Goal: Task Accomplishment & Management: Complete application form

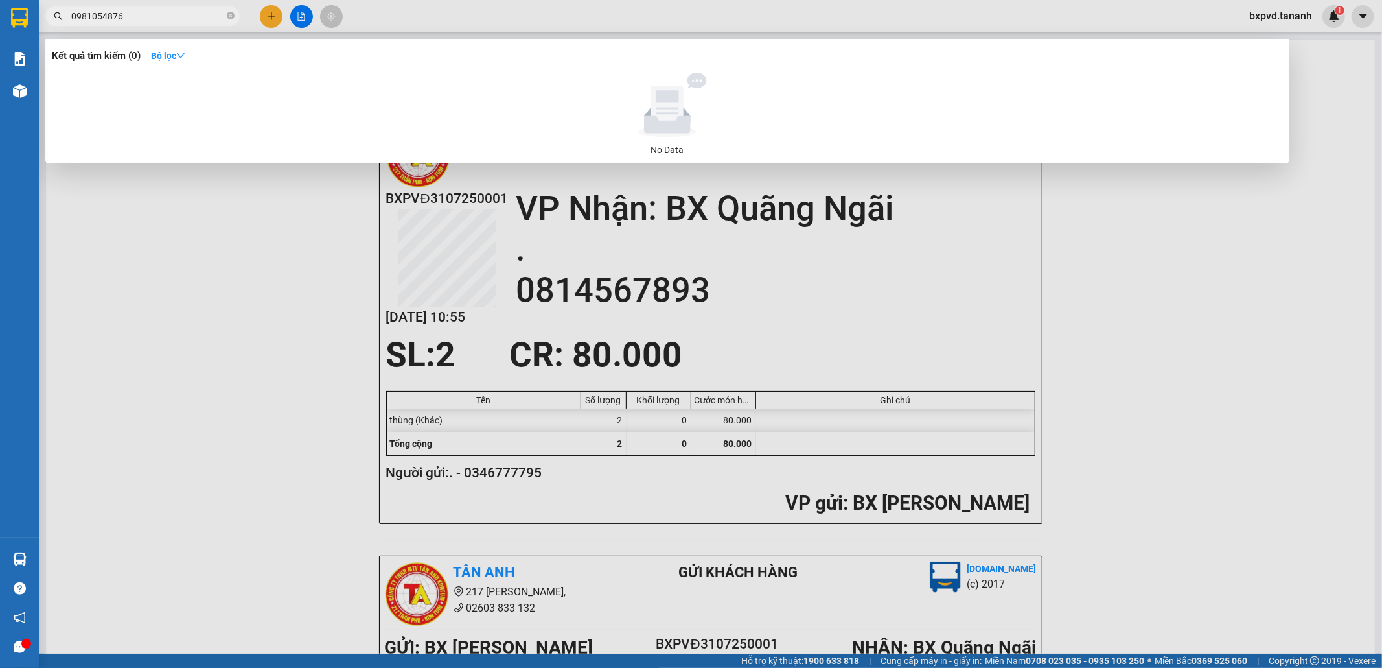
type input "0981054876"
click at [280, 15] on div at bounding box center [691, 334] width 1382 height 668
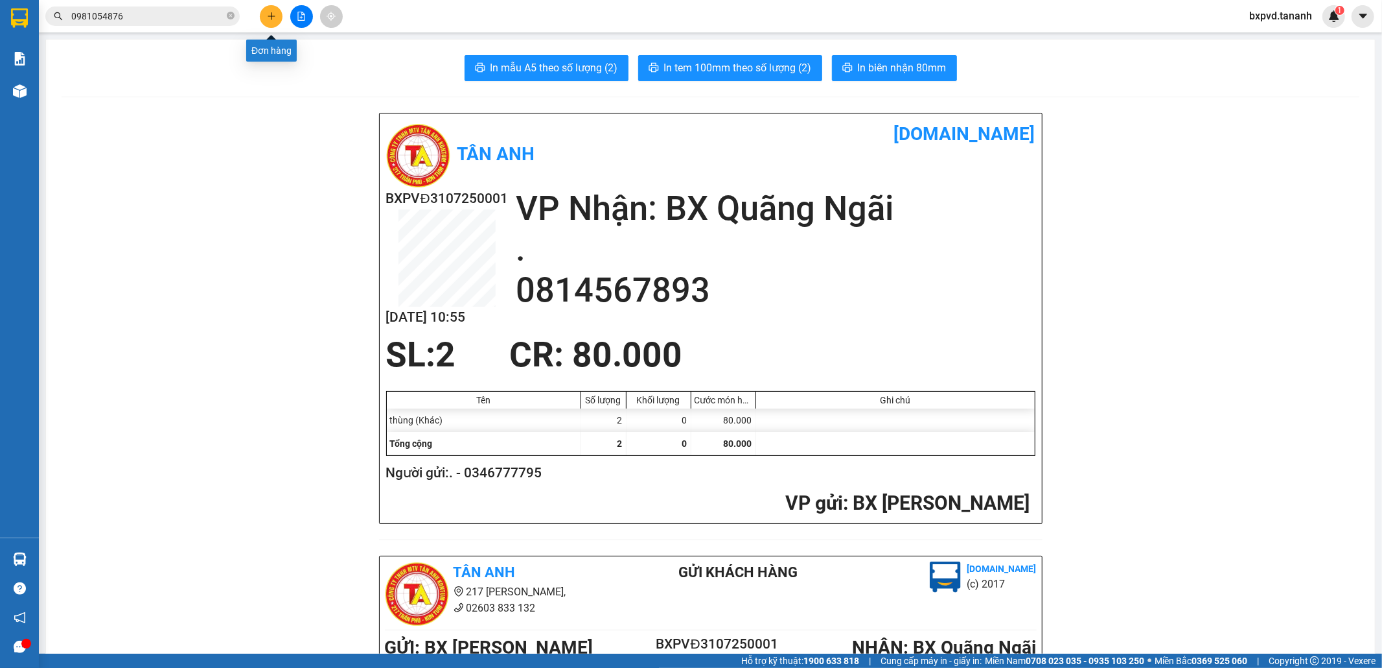
click at [276, 17] on button at bounding box center [271, 16] width 23 height 23
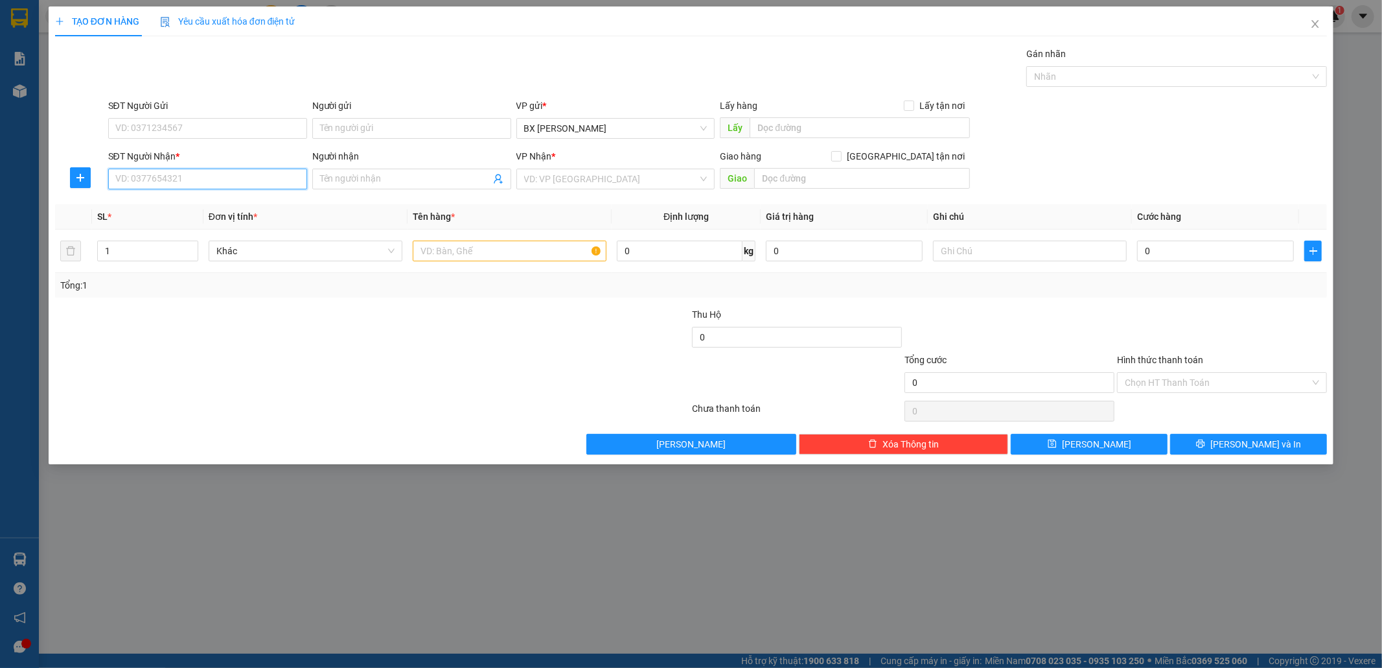
click at [275, 183] on input "SĐT Người Nhận *" at bounding box center [207, 179] width 199 height 21
click at [234, 175] on input "096726177" at bounding box center [207, 179] width 199 height 21
type input "0967246177"
click at [196, 130] on input "SĐT Người Gửi" at bounding box center [207, 128] width 199 height 21
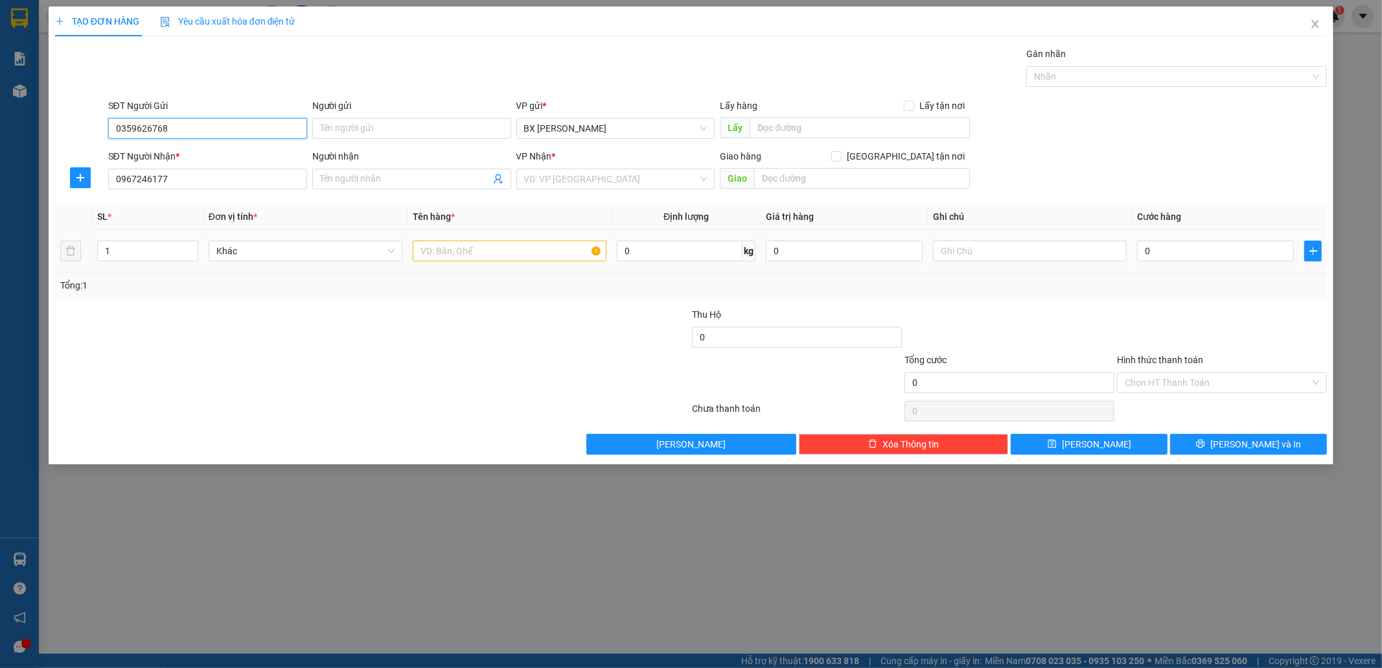
type input "0359626768"
click at [452, 259] on input "text" at bounding box center [510, 250] width 194 height 21
type input "HS"
click at [620, 179] on input "search" at bounding box center [611, 178] width 174 height 19
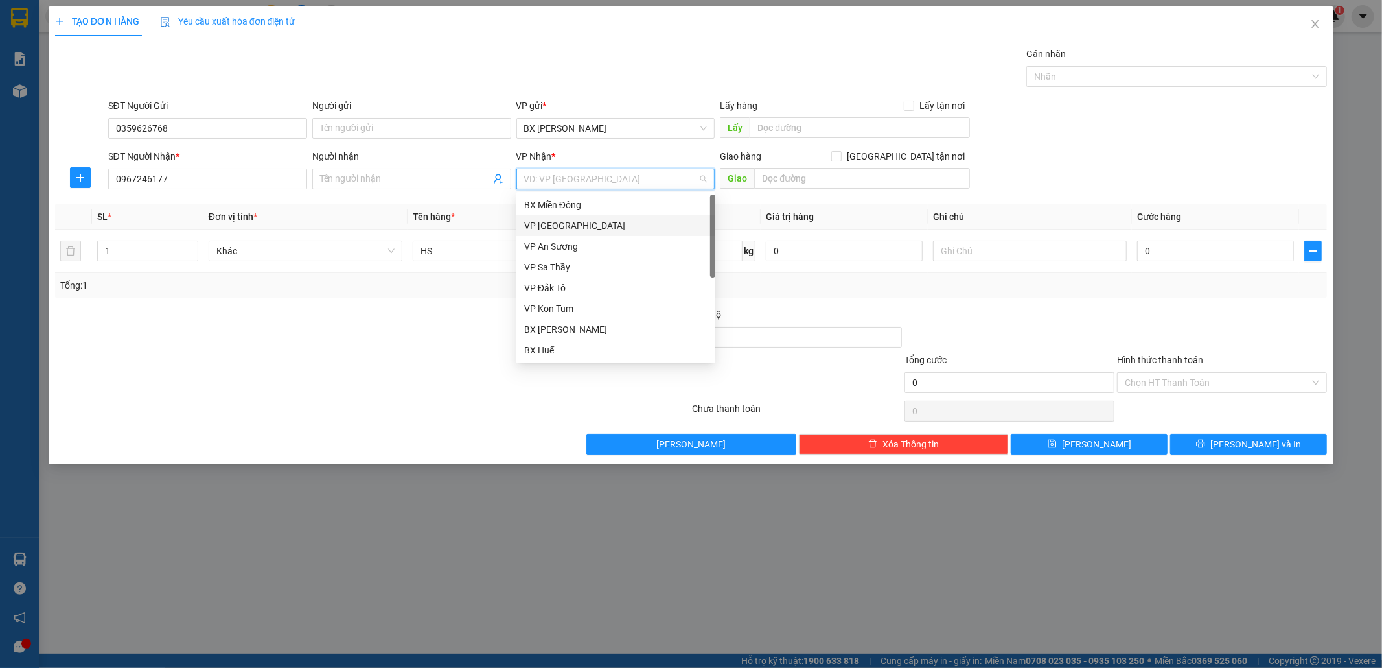
click at [545, 223] on div "VP [GEOGRAPHIC_DATA]" at bounding box center [615, 225] width 183 height 14
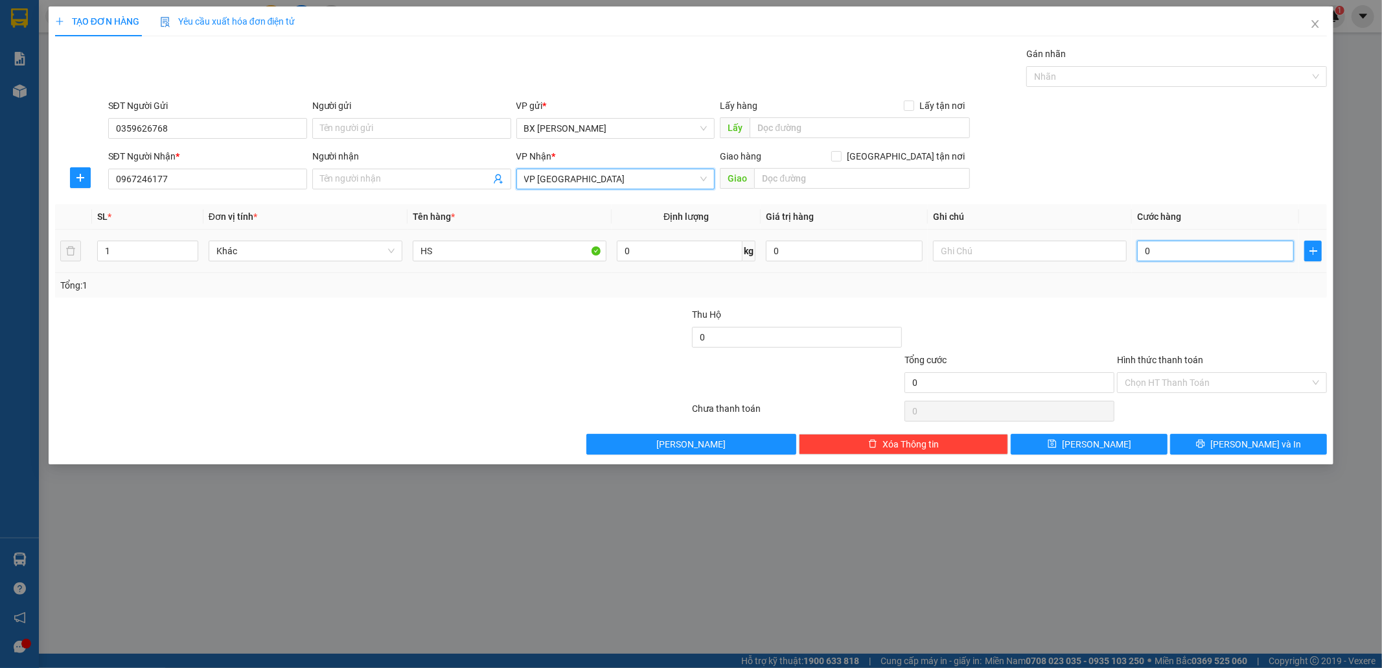
click at [1207, 259] on input "0" at bounding box center [1215, 250] width 157 height 21
type input "3"
type input "30"
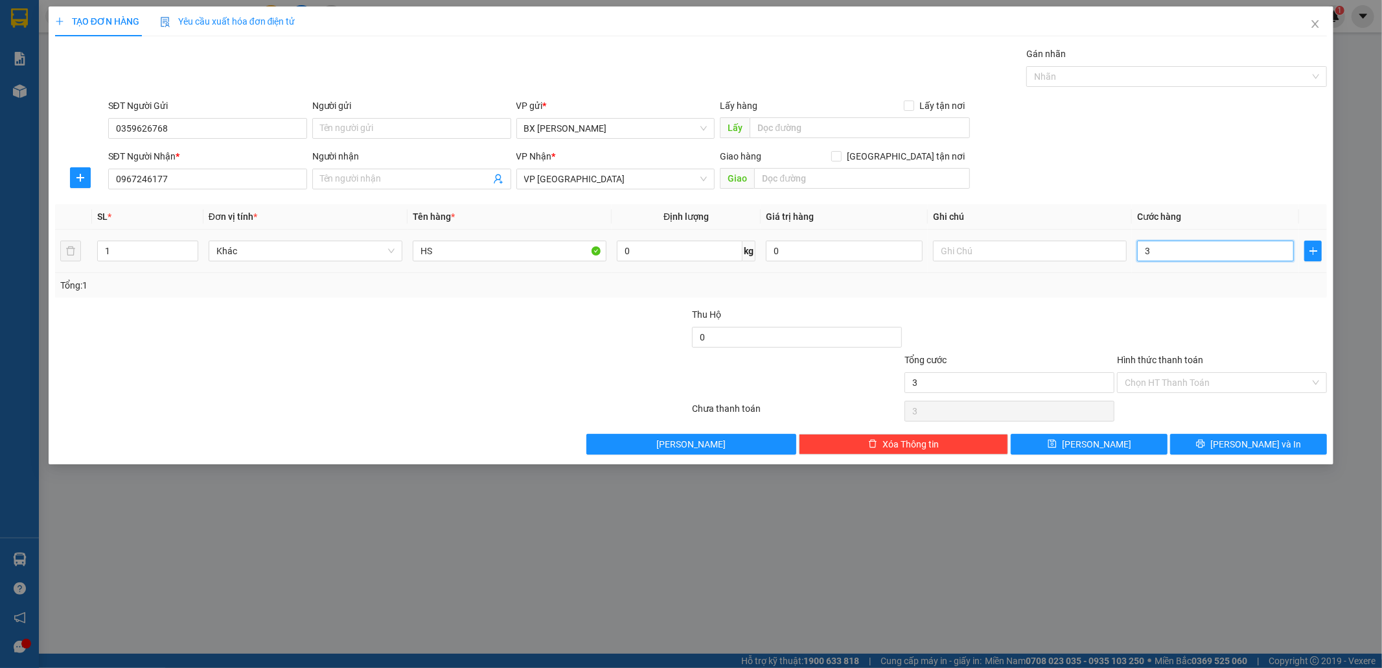
type input "30"
type input "30.000"
click at [1164, 373] on input "Hình thức thanh toán" at bounding box center [1217, 382] width 185 height 19
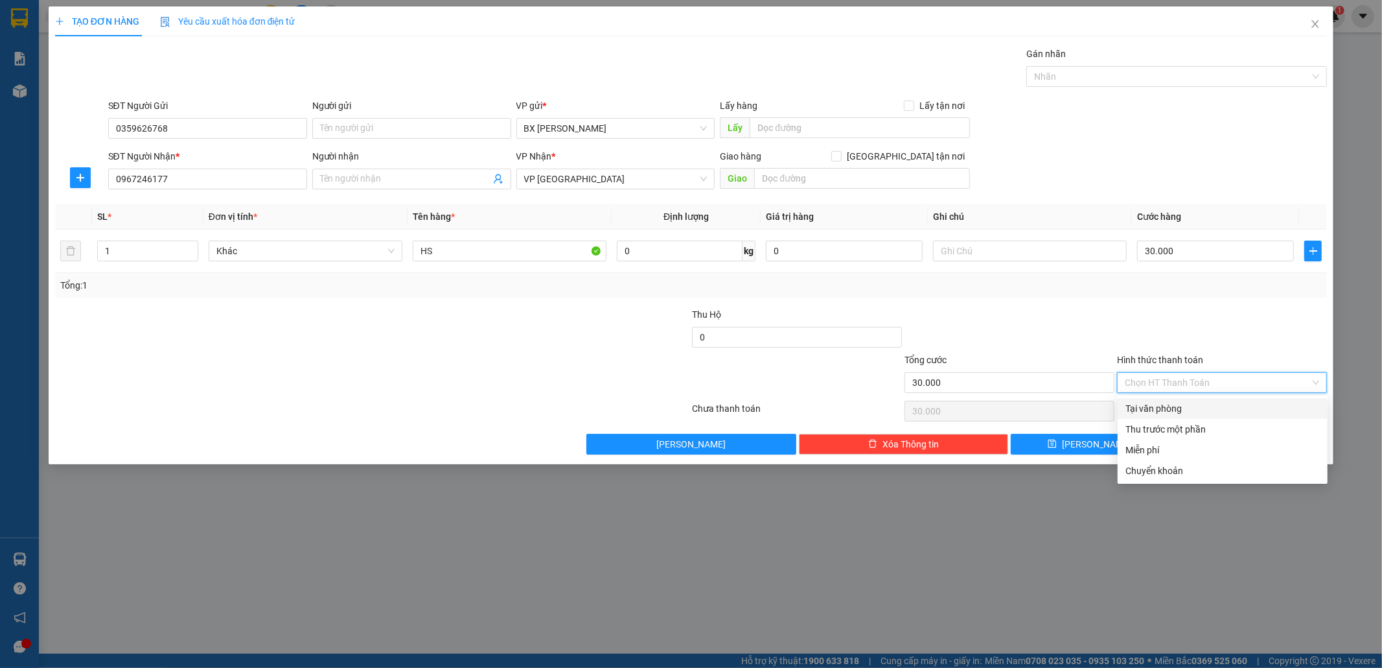
click at [1164, 401] on div "Tại văn phòng" at bounding box center [1223, 408] width 194 height 14
type input "0"
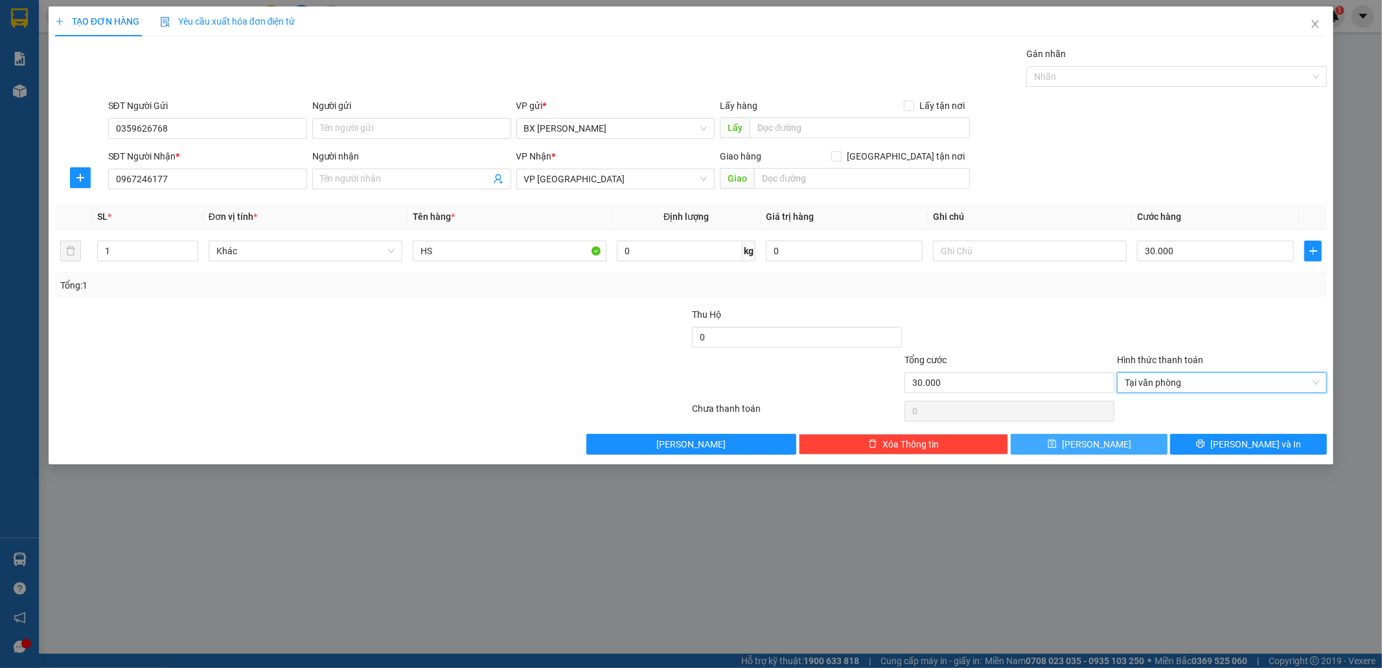
click at [1154, 444] on button "[PERSON_NAME]" at bounding box center [1089, 444] width 157 height 21
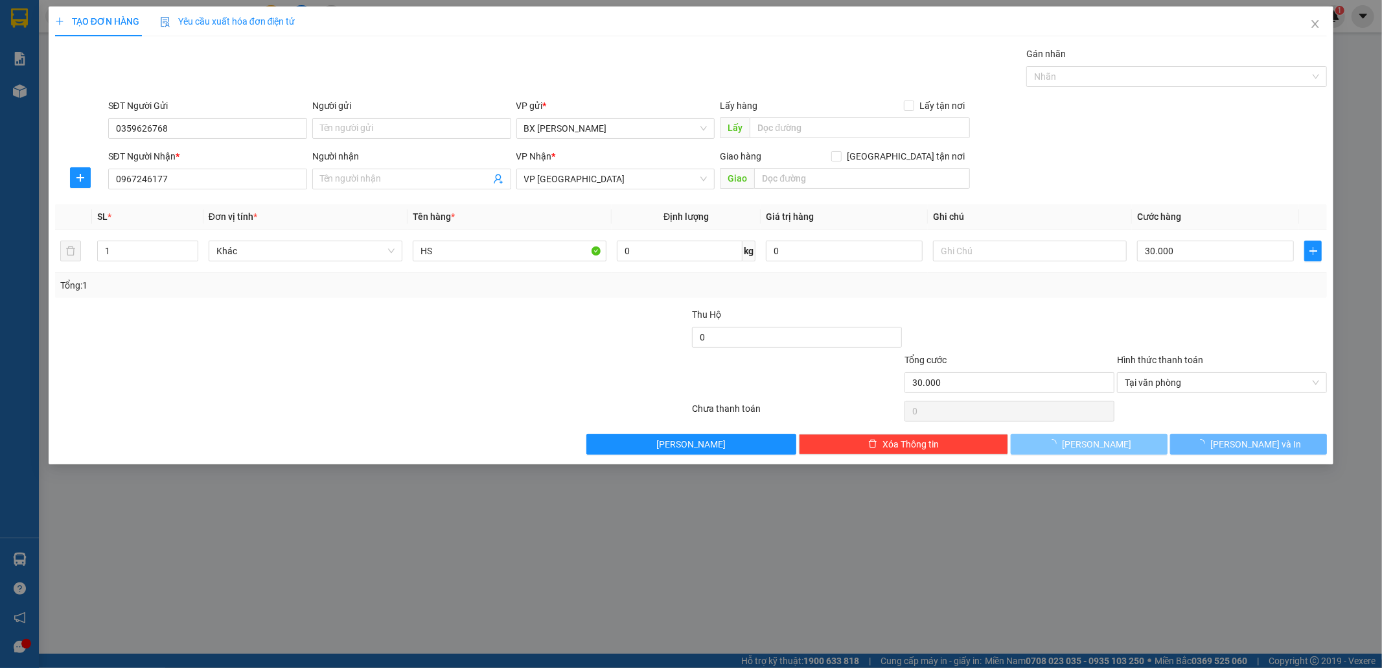
type input "0"
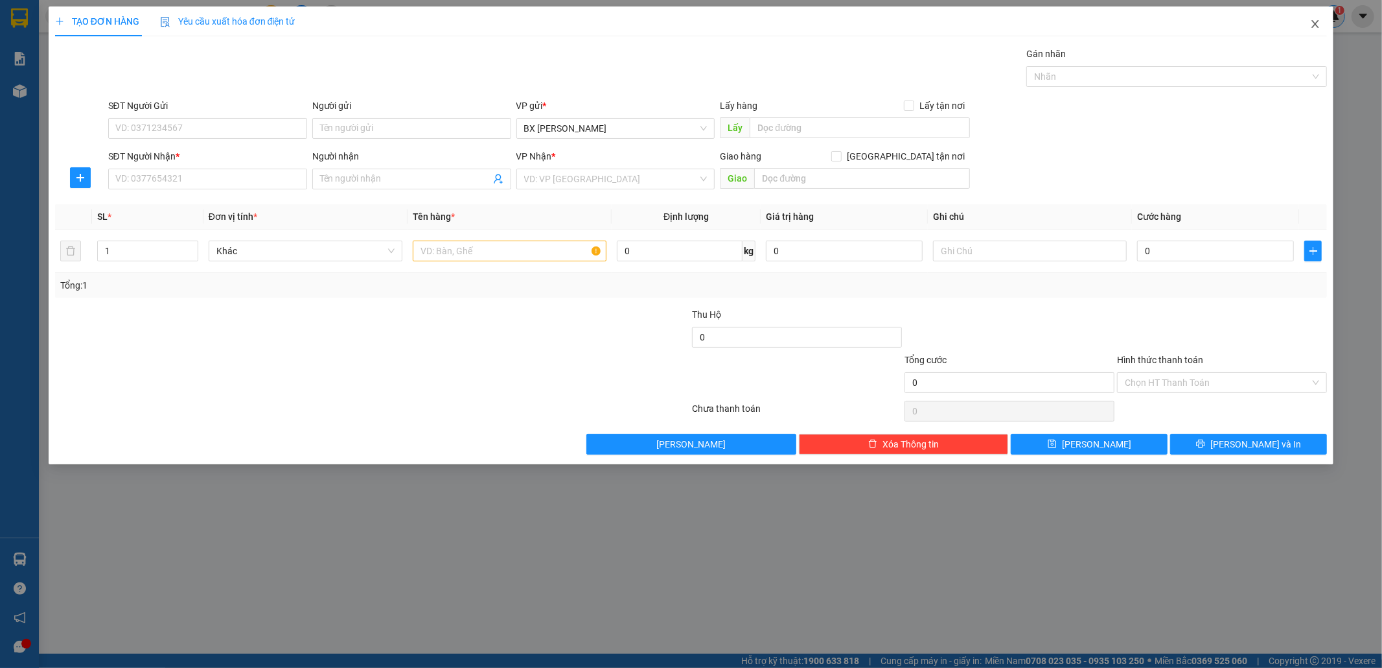
click at [1325, 19] on span "Close" at bounding box center [1316, 24] width 36 height 36
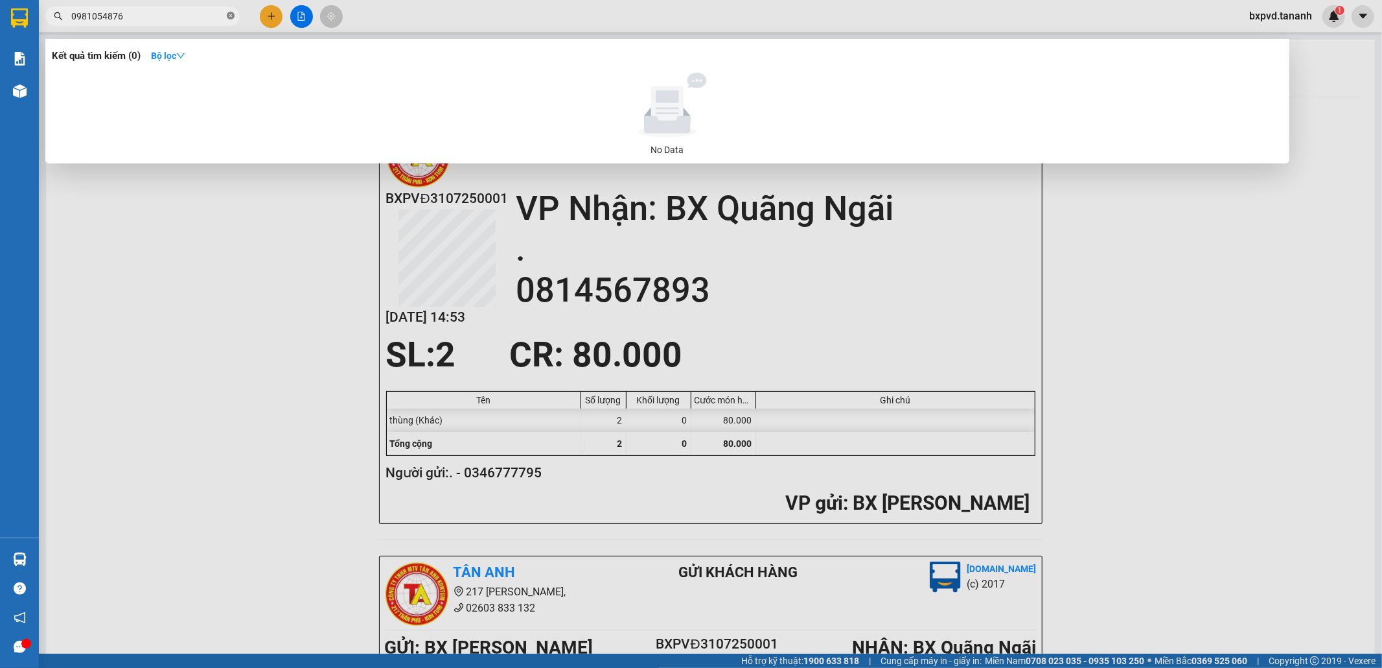
click at [227, 16] on icon "close-circle" at bounding box center [231, 16] width 8 height 8
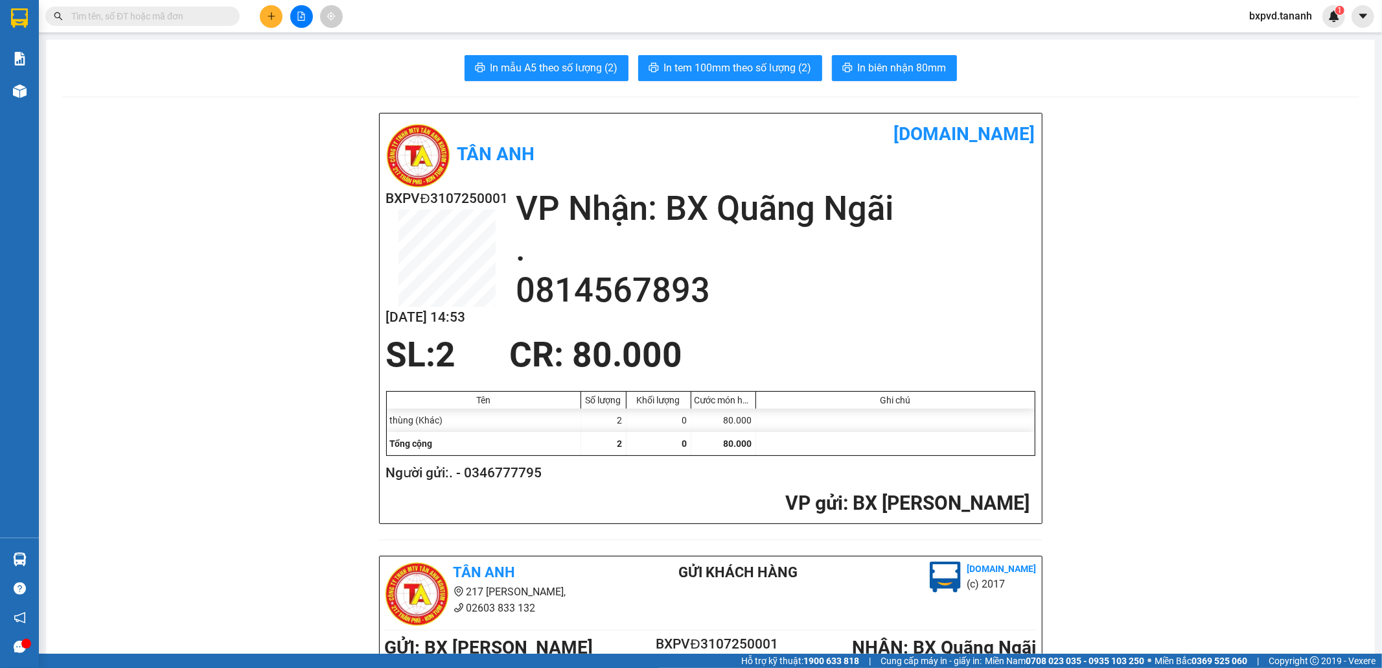
click at [191, 10] on input "text" at bounding box center [147, 16] width 153 height 14
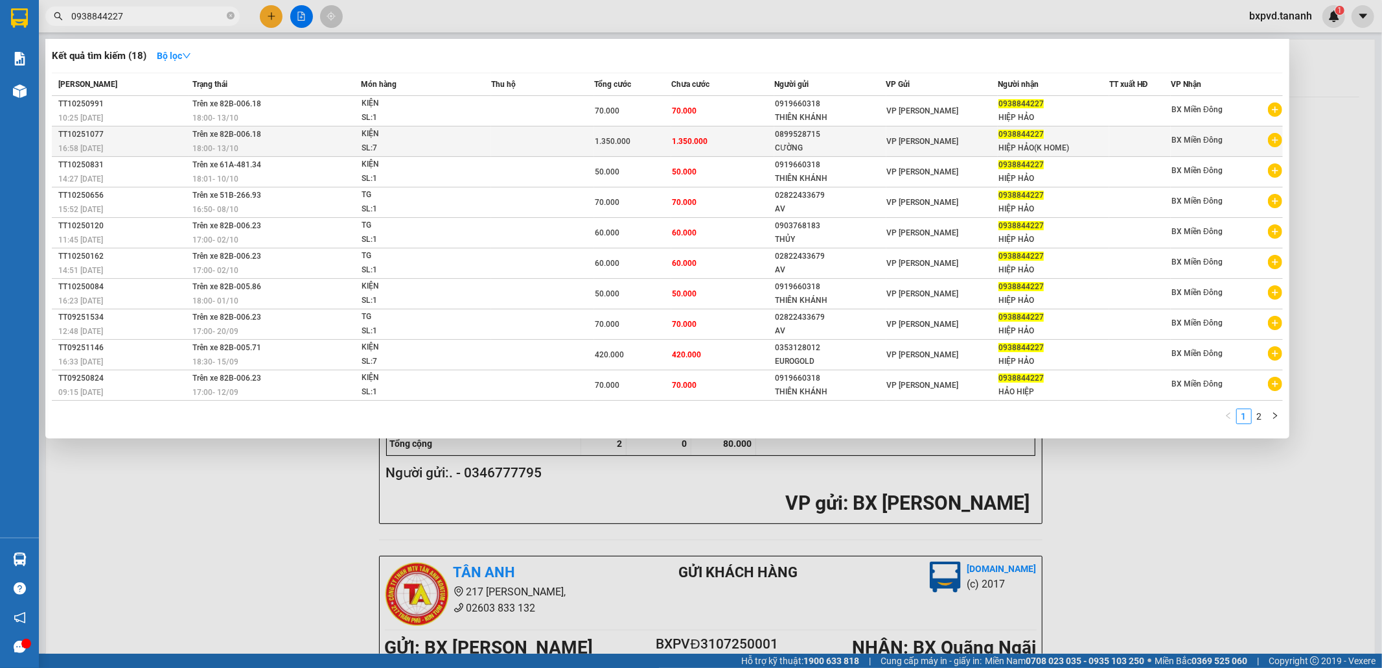
type input "0938844227"
click at [415, 148] on div "SL: 7" at bounding box center [410, 148] width 97 height 14
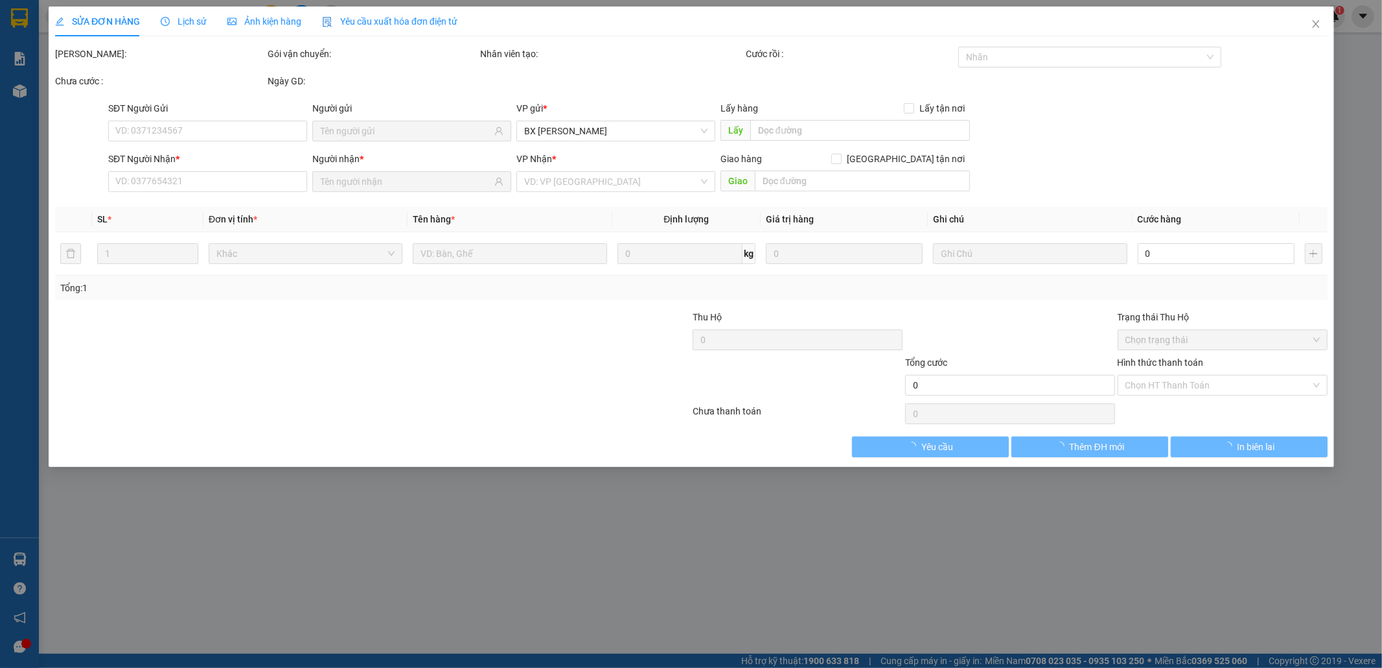
type input "0899528715"
type input "CƯỜNG"
type input "0938844227"
type input "HIỆP HẢO(K HOME)"
type input "1.350.000"
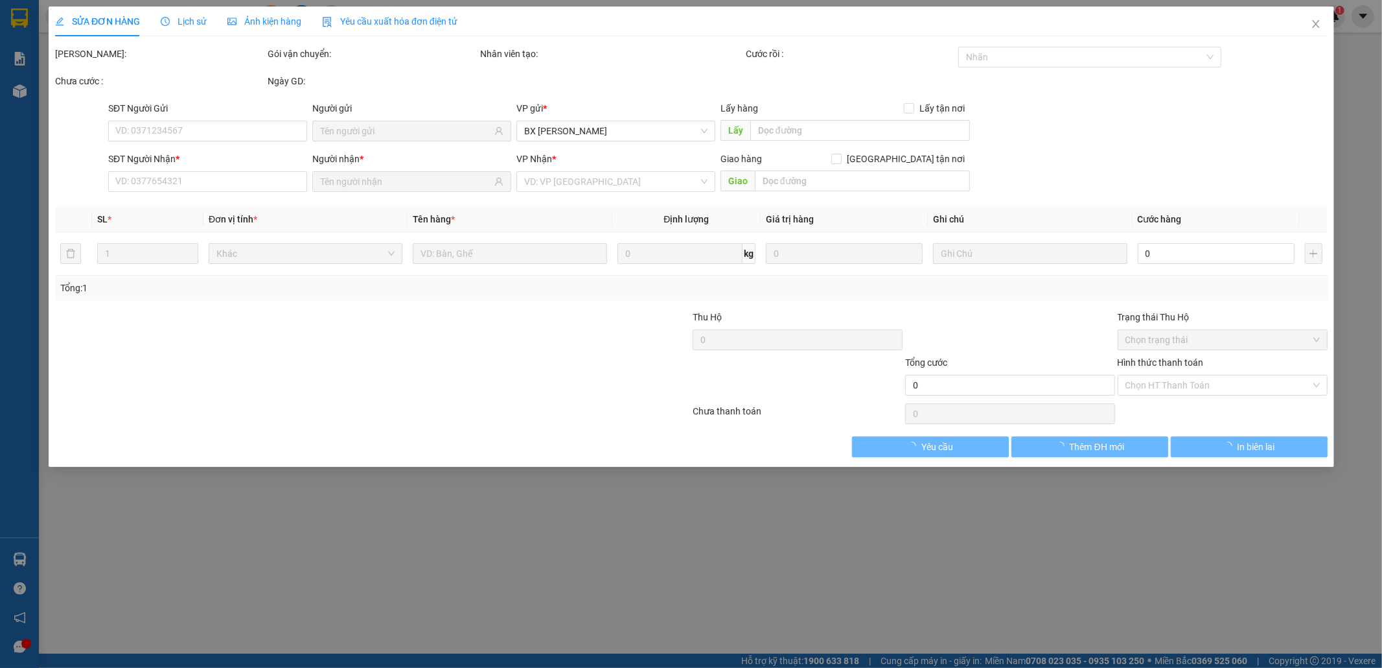
type input "1.350.000"
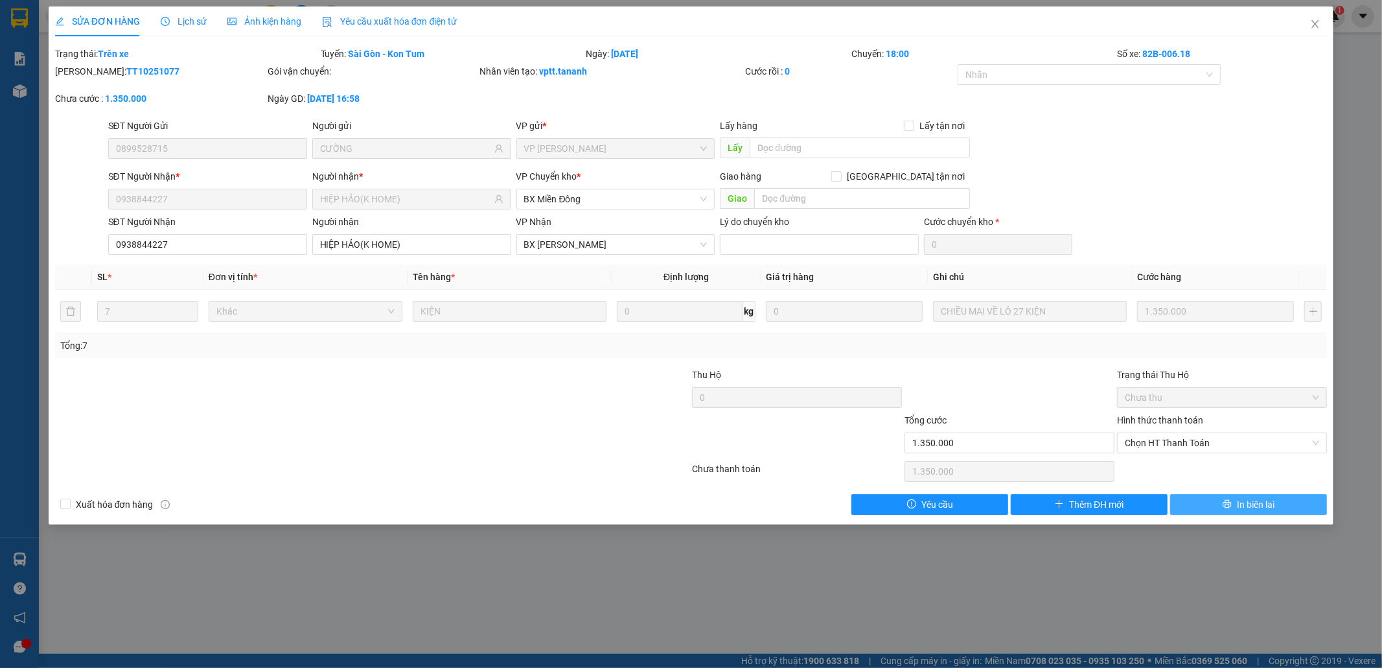
click at [1226, 508] on icon "printer" at bounding box center [1227, 503] width 9 height 9
